Goal: Task Accomplishment & Management: Manage account settings

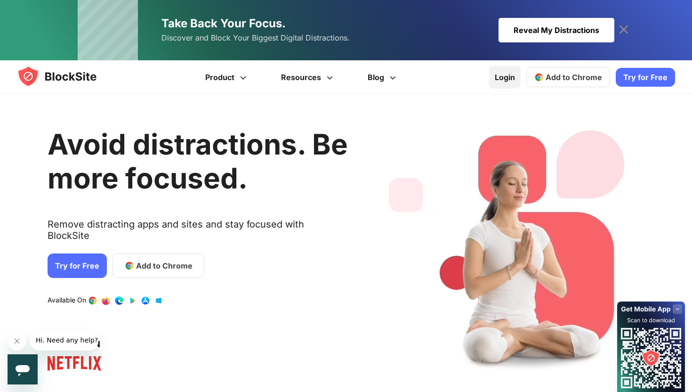
click at [502, 85] on link "Login" at bounding box center [505, 77] width 32 height 23
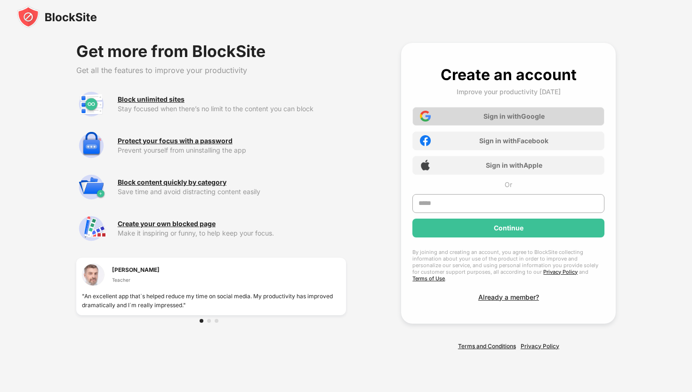
click at [504, 125] on div "Sign in with Google" at bounding box center [509, 116] width 192 height 19
